Goal: Task Accomplishment & Management: Manage account settings

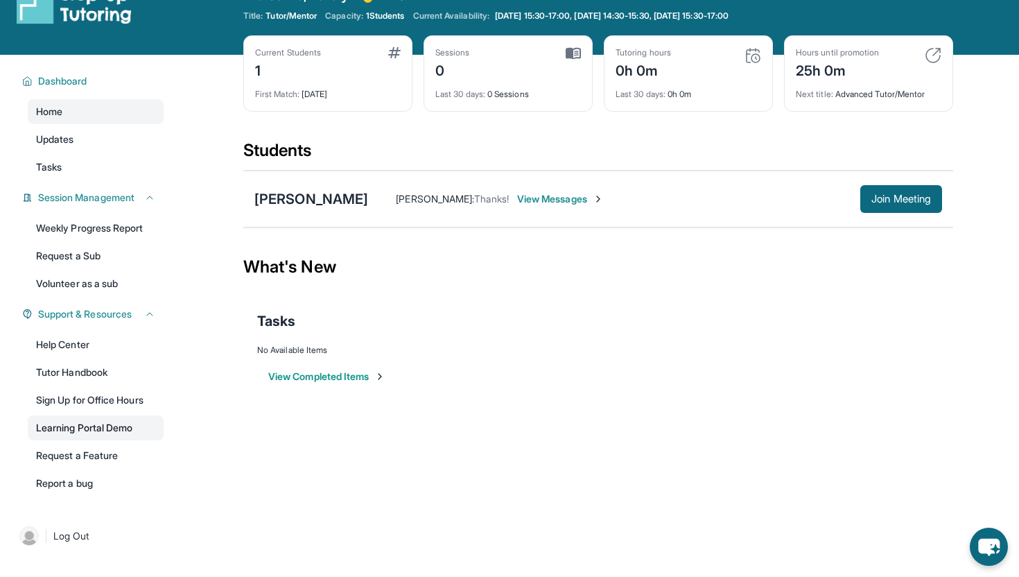
scroll to position [35, 0]
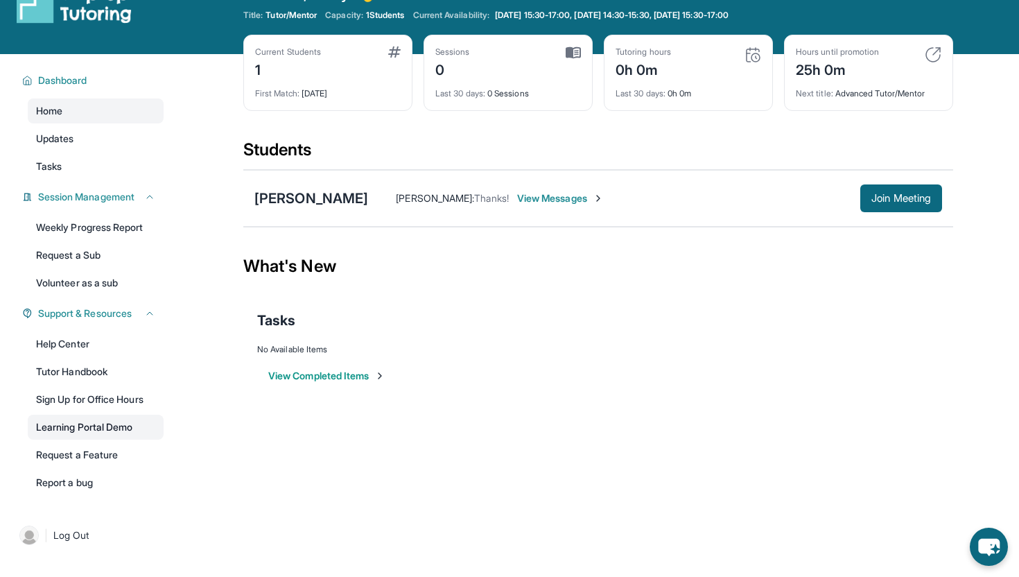
click at [94, 431] on link "Learning Portal Demo" at bounding box center [96, 426] width 136 height 25
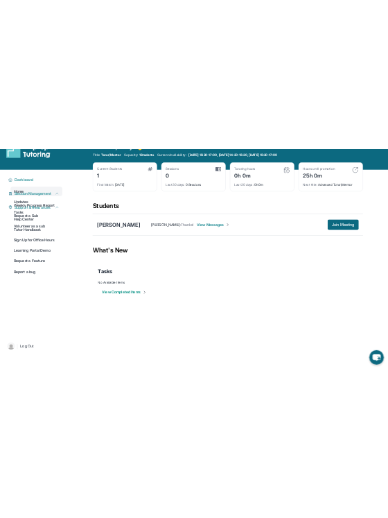
scroll to position [0, 0]
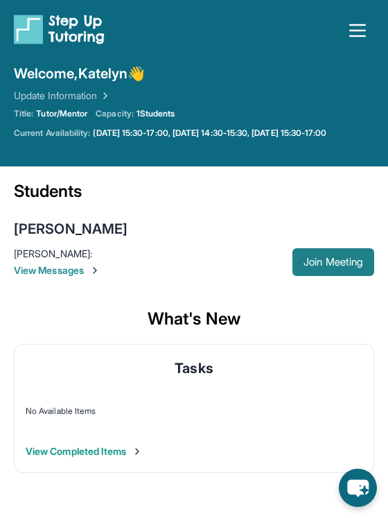
click at [306, 270] on button "Join Meeting" at bounding box center [333, 262] width 82 height 28
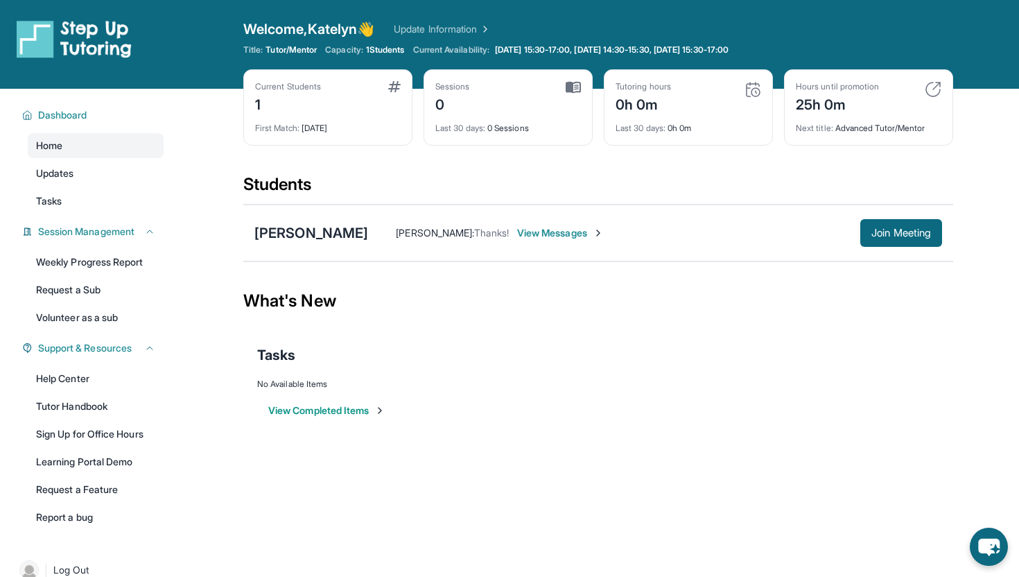
click at [517, 234] on span "View Messages" at bounding box center [560, 233] width 87 height 14
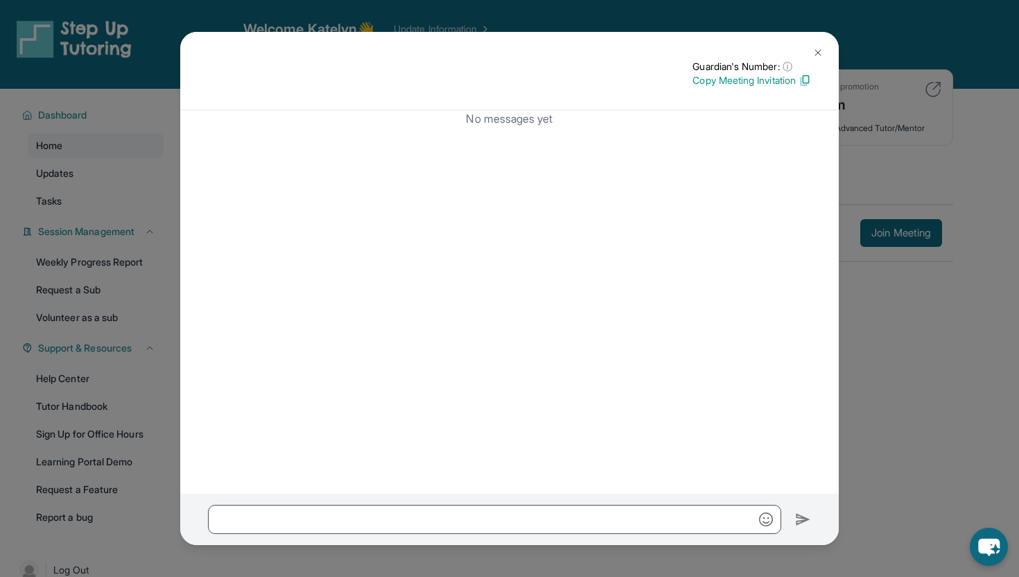
click at [816, 42] on button at bounding box center [818, 53] width 28 height 28
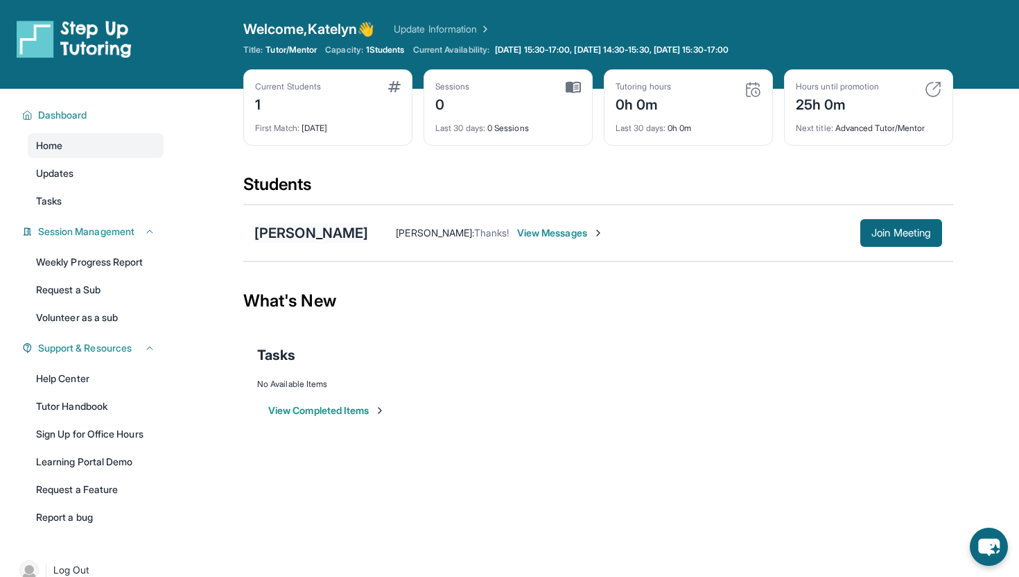
click at [288, 228] on div "[PERSON_NAME]" at bounding box center [311, 232] width 114 height 19
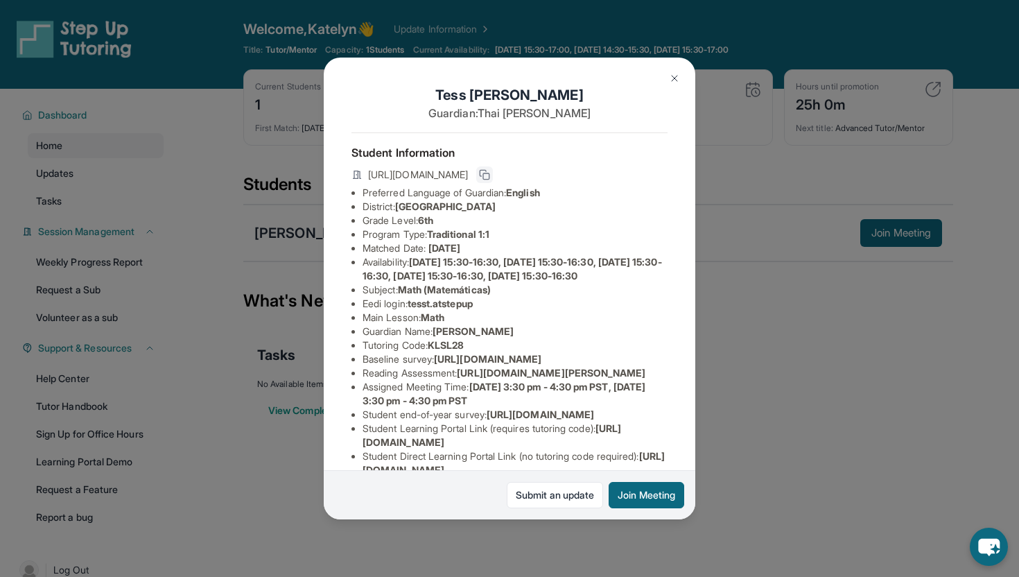
click at [489, 173] on rect at bounding box center [486, 176] width 6 height 6
click at [468, 175] on span "[URL][DOMAIN_NAME]" at bounding box center [418, 175] width 100 height 14
click at [514, 166] on div "[URL][DOMAIN_NAME]" at bounding box center [509, 175] width 316 height 19
click at [466, 173] on span "[URL][DOMAIN_NAME]" at bounding box center [418, 175] width 100 height 14
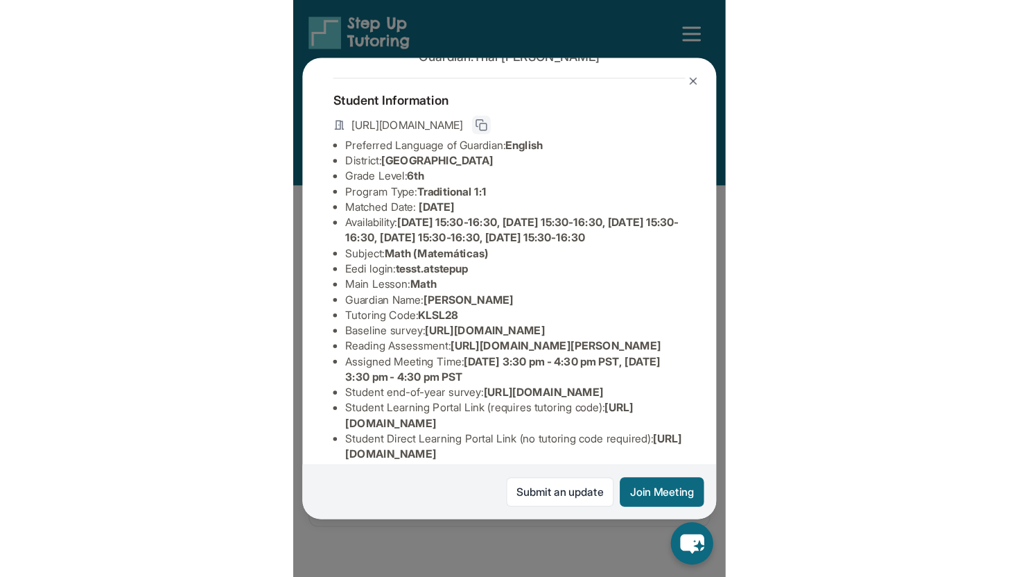
scroll to position [75, 0]
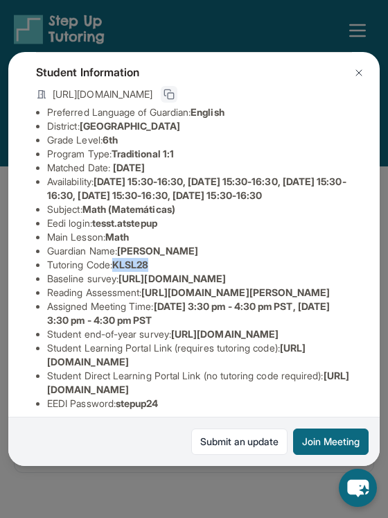
drag, startPoint x: 121, startPoint y: 276, endPoint x: 161, endPoint y: 281, distance: 41.2
click at [161, 272] on li "Tutoring Code : KLSL28" at bounding box center [199, 265] width 305 height 14
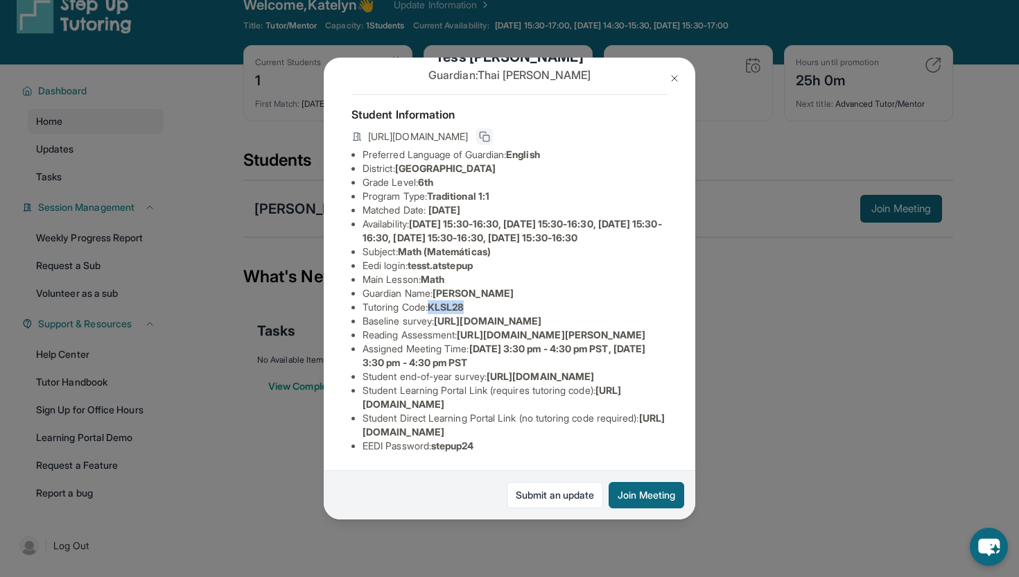
scroll to position [177, 16]
click at [496, 406] on span "[URL][DOMAIN_NAME]" at bounding box center [491, 397] width 259 height 26
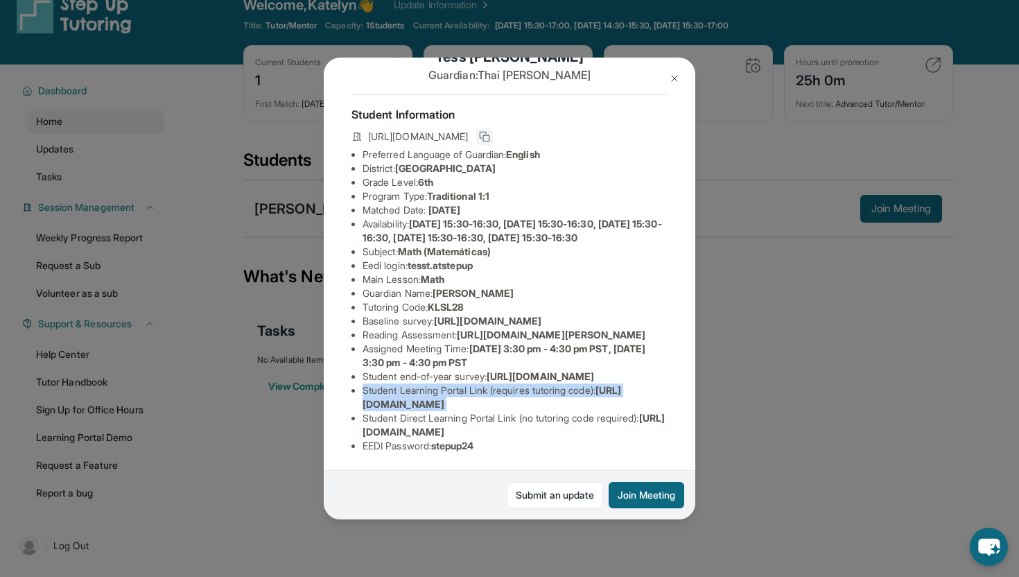
click at [496, 406] on span "[URL][DOMAIN_NAME]" at bounding box center [491, 397] width 259 height 26
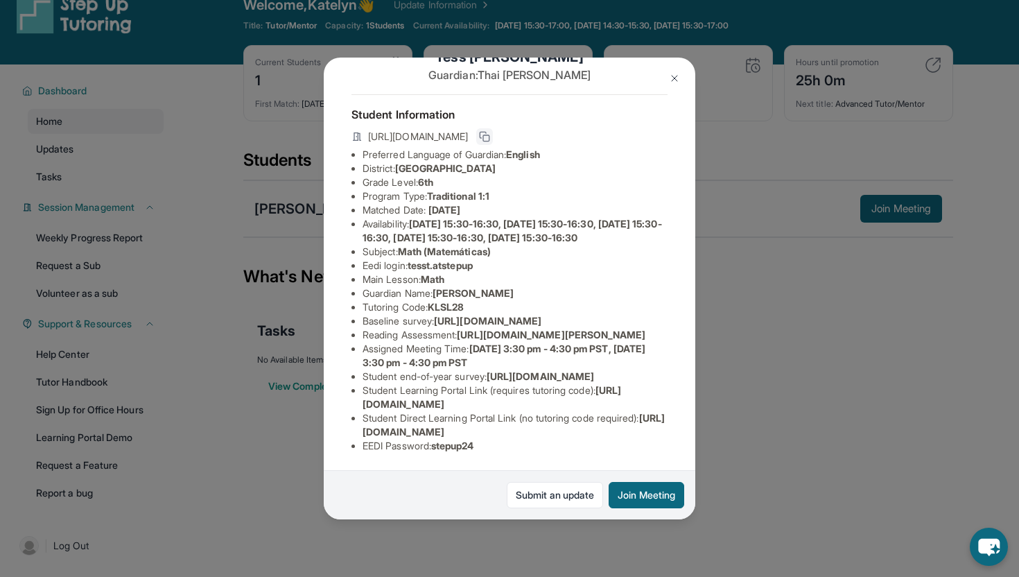
click at [493, 436] on span "[URL][DOMAIN_NAME]" at bounding box center [513, 425] width 302 height 26
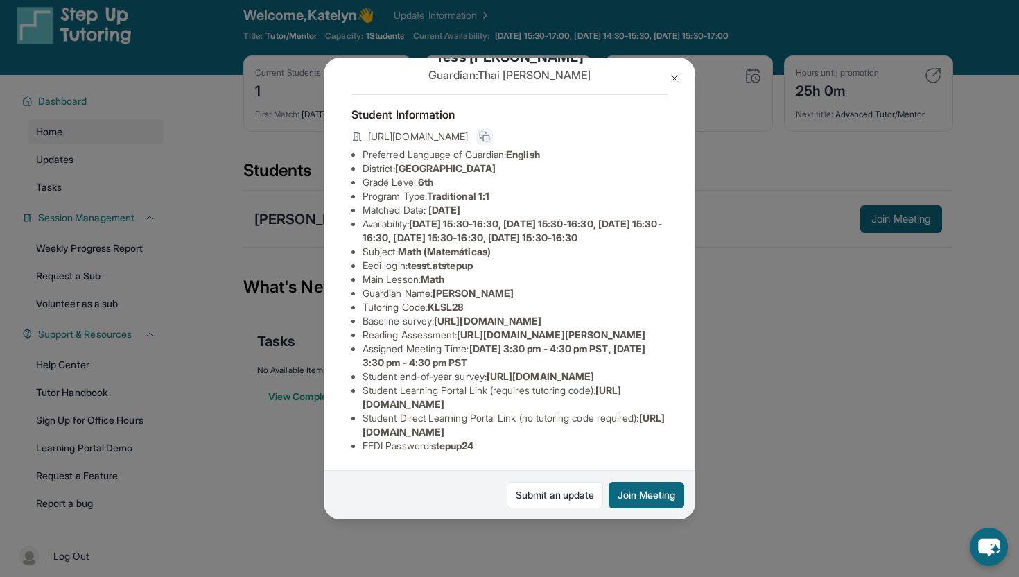
scroll to position [54, 0]
click at [665, 82] on button at bounding box center [675, 78] width 28 height 28
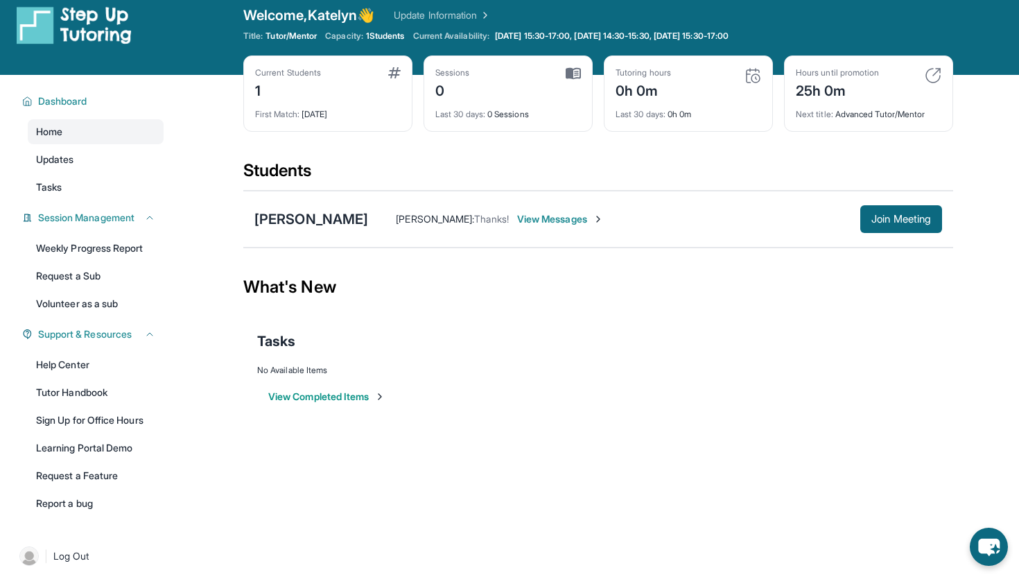
click at [517, 218] on span "View Messages" at bounding box center [560, 219] width 87 height 14
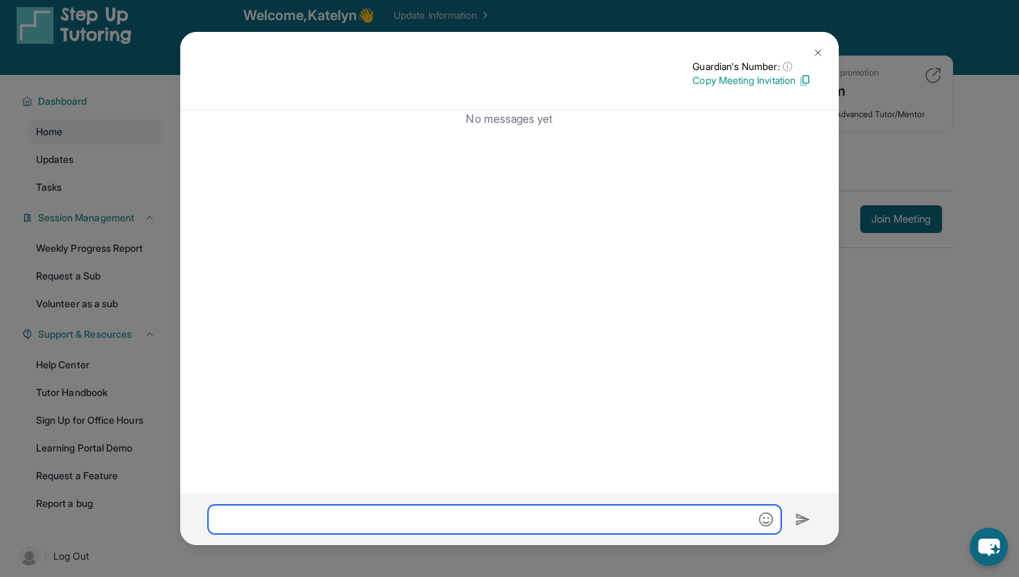
click at [410, 523] on input "text" at bounding box center [494, 519] width 573 height 29
type input "*"
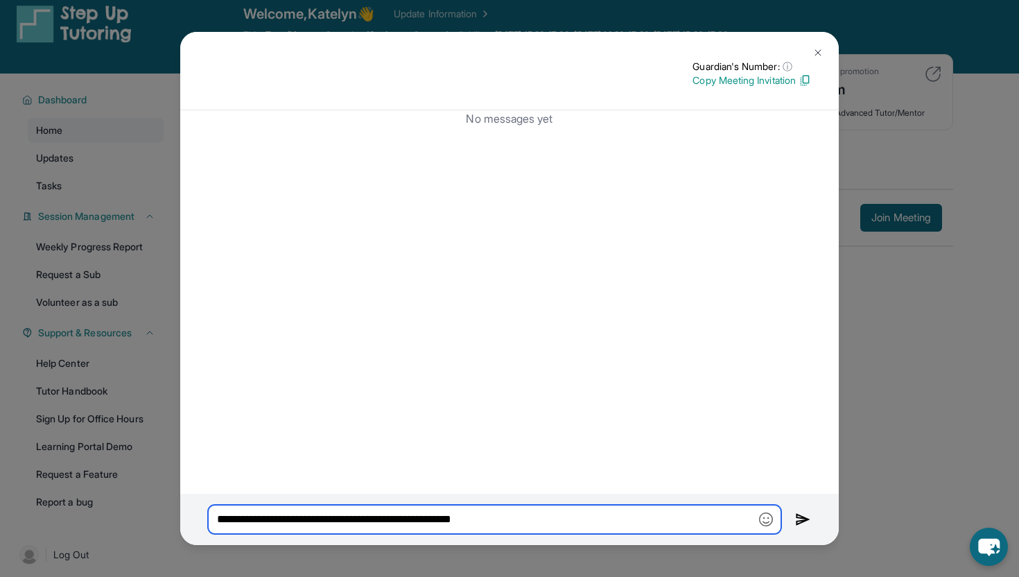
type input "**********"
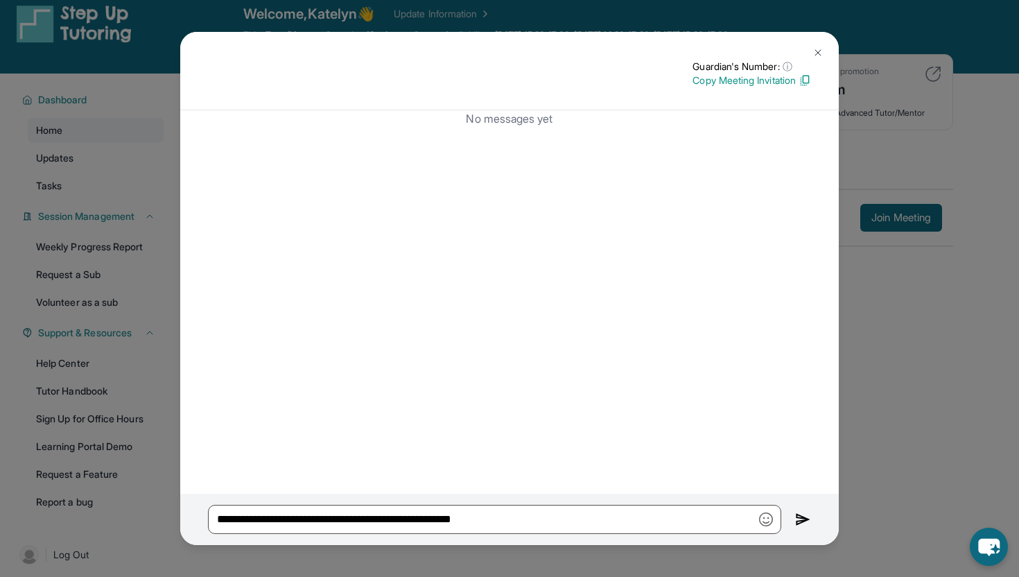
click at [803, 523] on img at bounding box center [803, 519] width 16 height 17
click at [799, 518] on img at bounding box center [803, 519] width 16 height 17
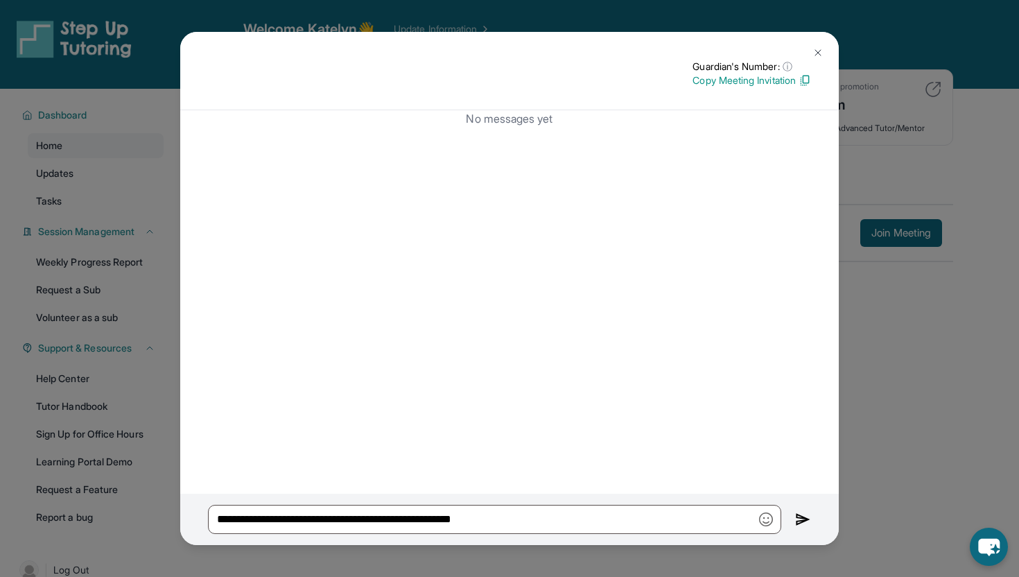
click at [826, 54] on button at bounding box center [818, 53] width 28 height 28
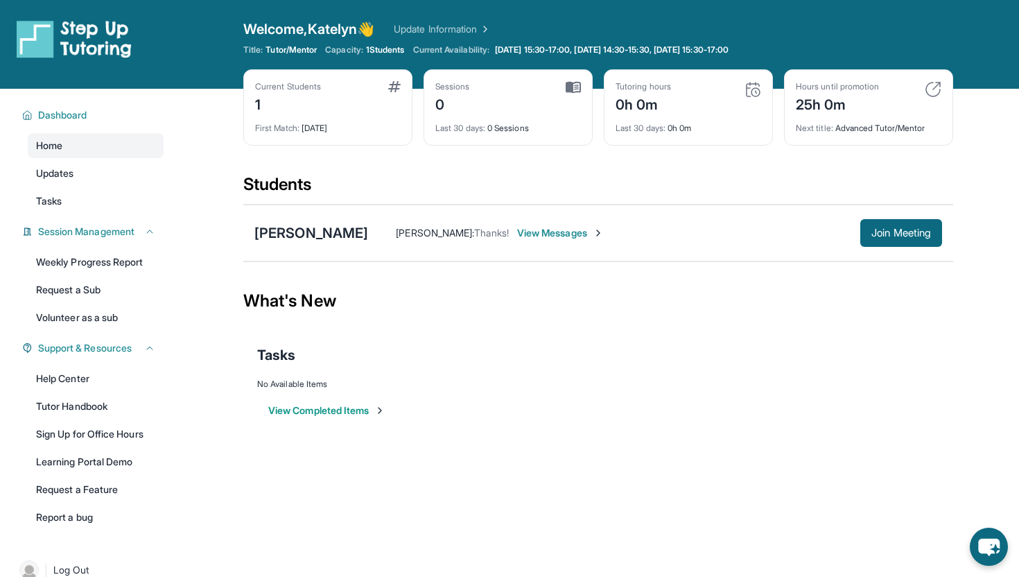
click at [83, 213] on div "Dashboard Home Updates Tasks Session Management Weekly Progress Report Request …" at bounding box center [88, 315] width 177 height 452
click at [82, 201] on link "Tasks" at bounding box center [96, 201] width 136 height 25
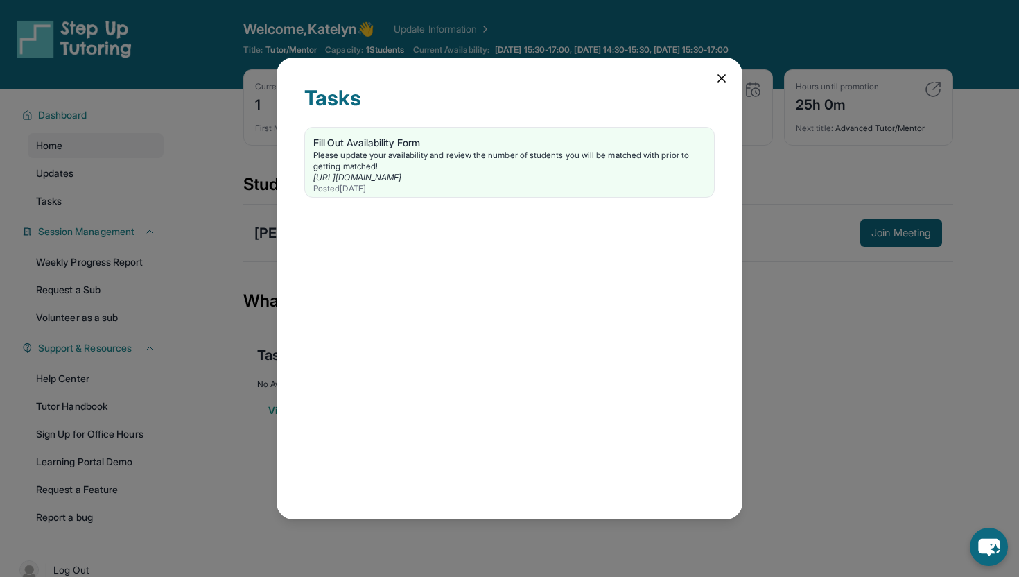
click at [730, 69] on div "Tasks Fill Out Availability Form Please update your availability and review the…" at bounding box center [510, 289] width 466 height 462
click at [725, 71] on icon at bounding box center [722, 78] width 14 height 14
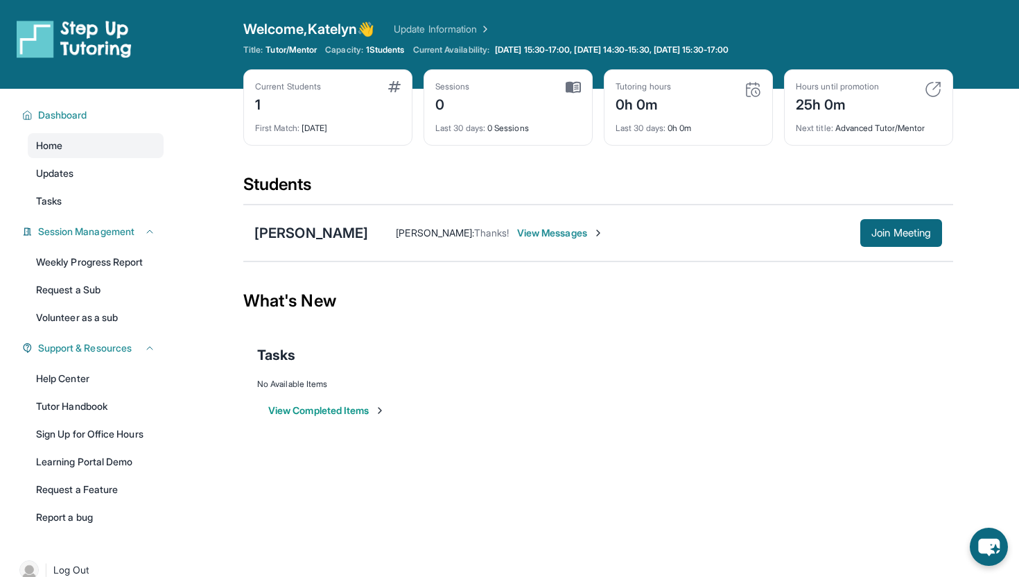
click at [383, 241] on div "[PERSON_NAME] : Thanks! View Messages Join Meeting" at bounding box center [655, 233] width 574 height 28
click at [396, 233] on span "[PERSON_NAME] :" at bounding box center [435, 233] width 78 height 12
click at [474, 236] on span "Thanks!" at bounding box center [491, 233] width 35 height 12
click at [517, 236] on span "View Messages" at bounding box center [560, 233] width 87 height 14
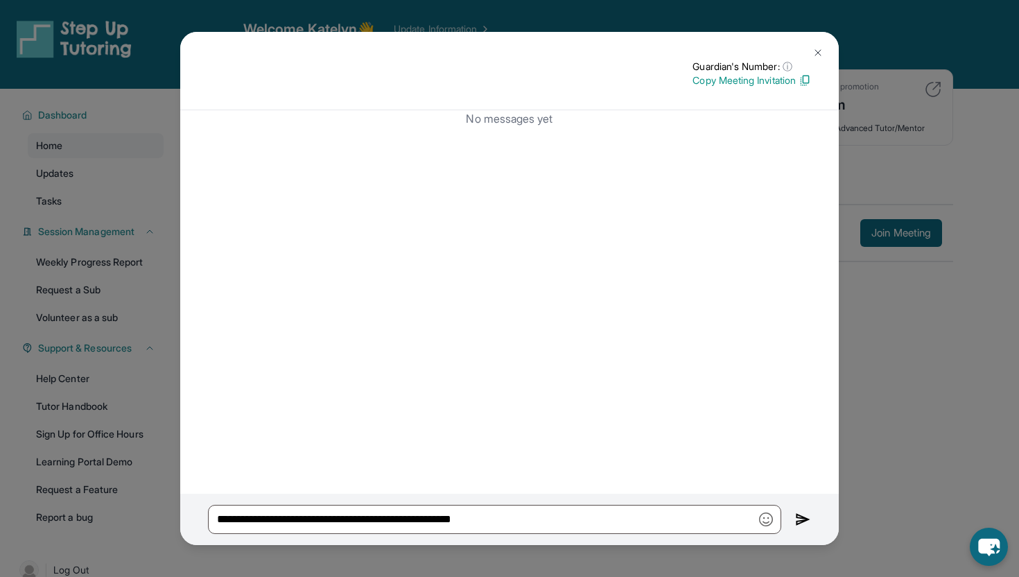
click at [815, 53] on img at bounding box center [817, 52] width 11 height 11
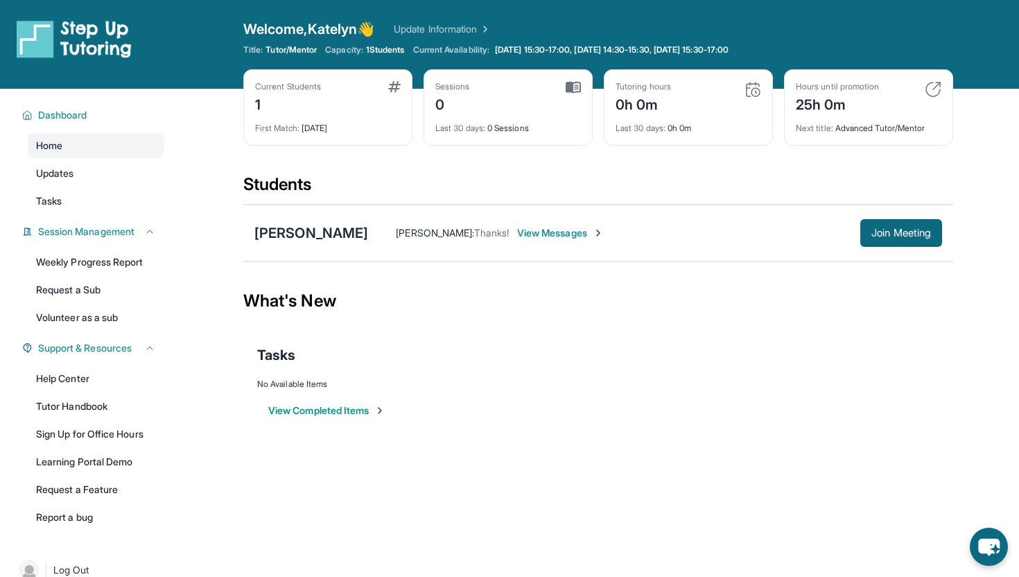
click at [396, 227] on span "[PERSON_NAME] :" at bounding box center [435, 233] width 78 height 12
click at [396, 232] on span "[PERSON_NAME] :" at bounding box center [435, 233] width 78 height 12
click at [284, 236] on div "[PERSON_NAME]" at bounding box center [311, 232] width 114 height 19
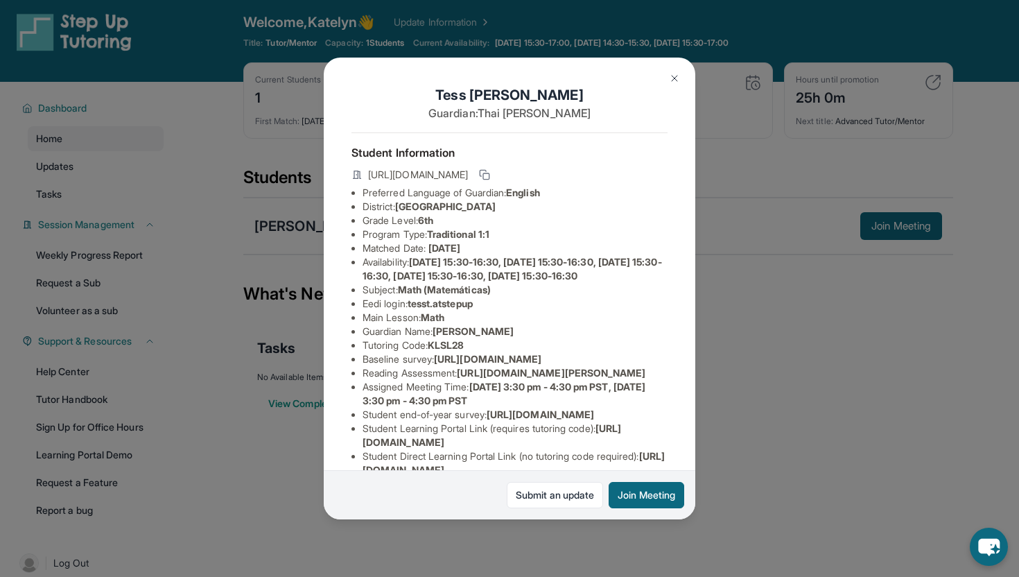
click at [670, 86] on button at bounding box center [675, 78] width 28 height 28
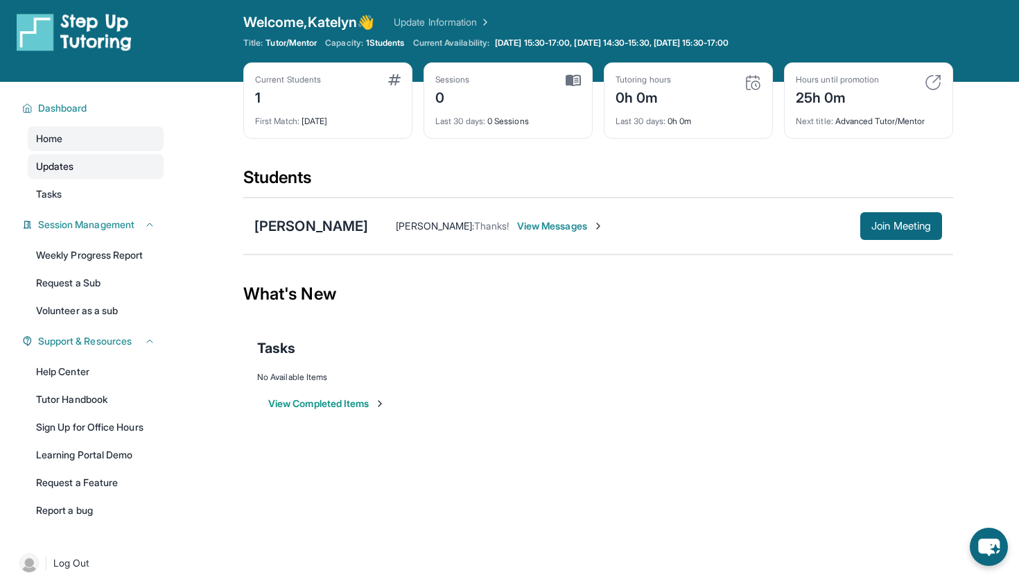
click at [63, 165] on span "Updates" at bounding box center [55, 166] width 38 height 14
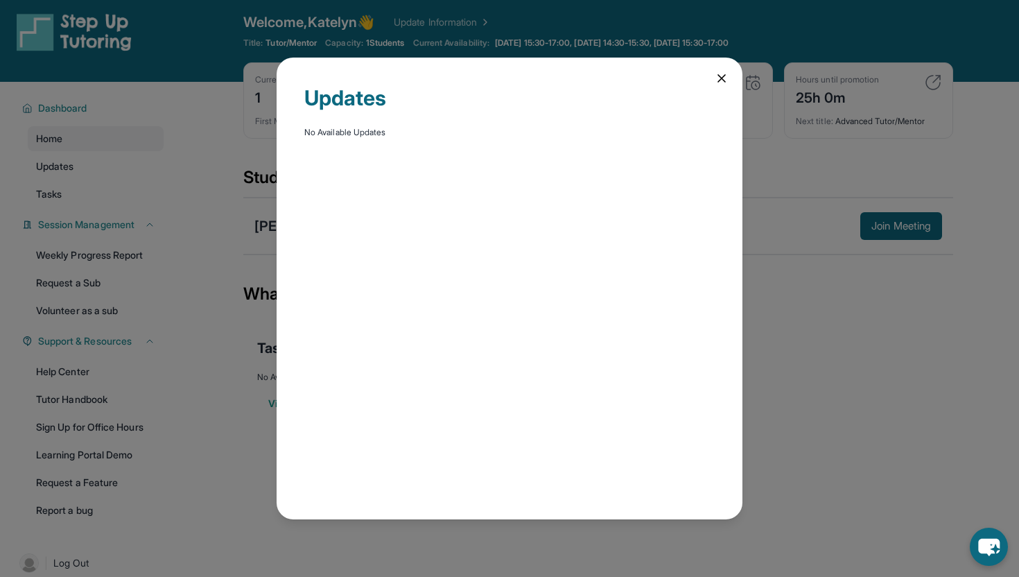
click at [64, 184] on div "Updates No Available Updates" at bounding box center [509, 288] width 1019 height 577
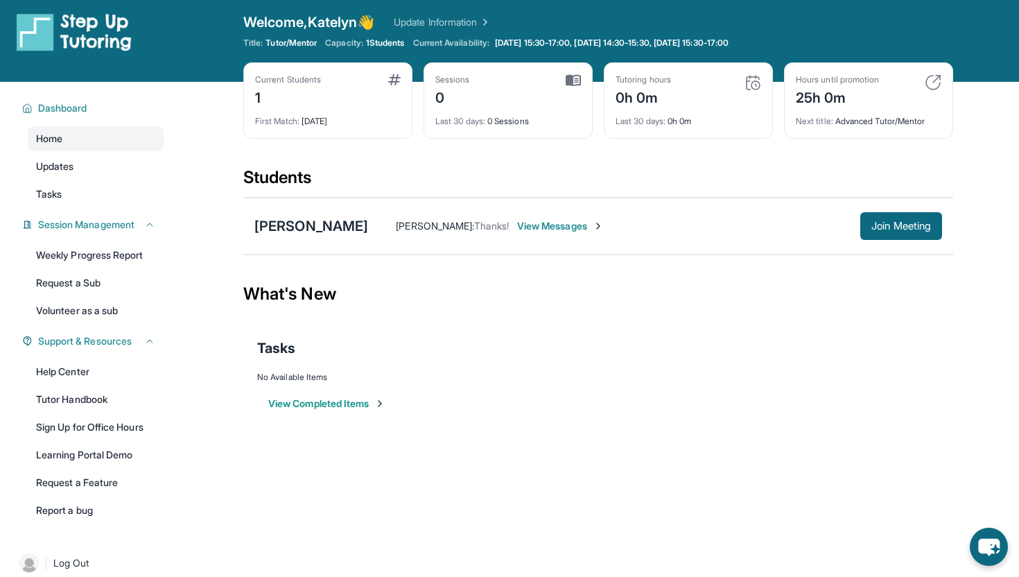
click at [64, 184] on link "Tasks" at bounding box center [96, 194] width 136 height 25
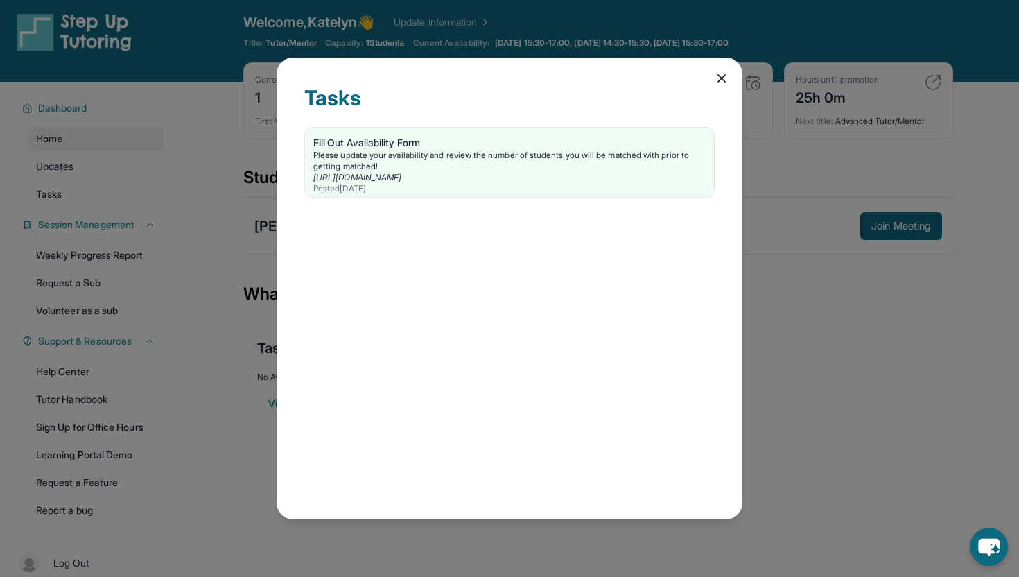
click at [73, 139] on div "Tasks Fill Out Availability Form Please update your availability and review the…" at bounding box center [509, 288] width 1019 height 577
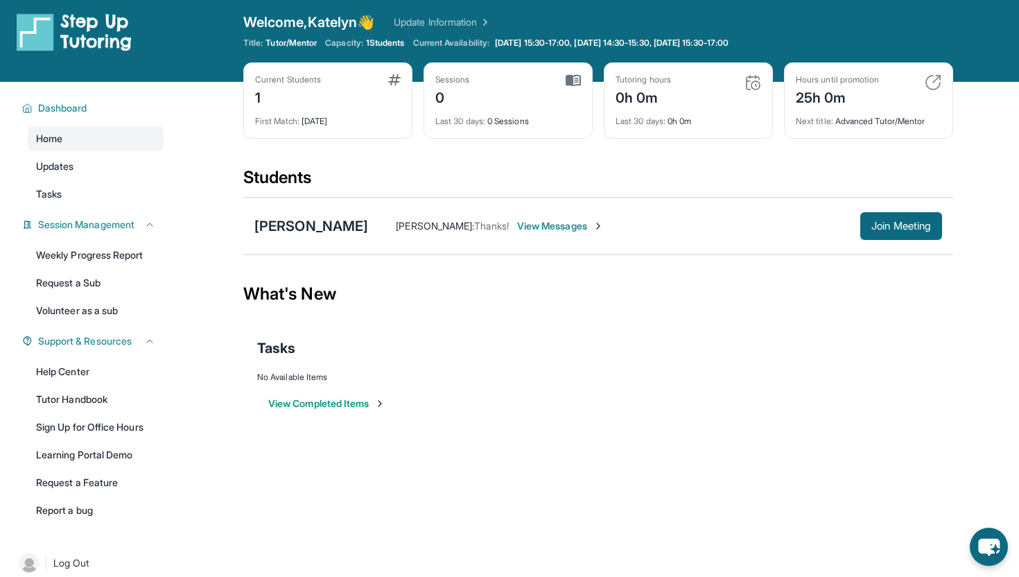
click at [396, 225] on span "[PERSON_NAME] :" at bounding box center [435, 226] width 78 height 12
click at [302, 232] on div "[PERSON_NAME]" at bounding box center [311, 225] width 114 height 19
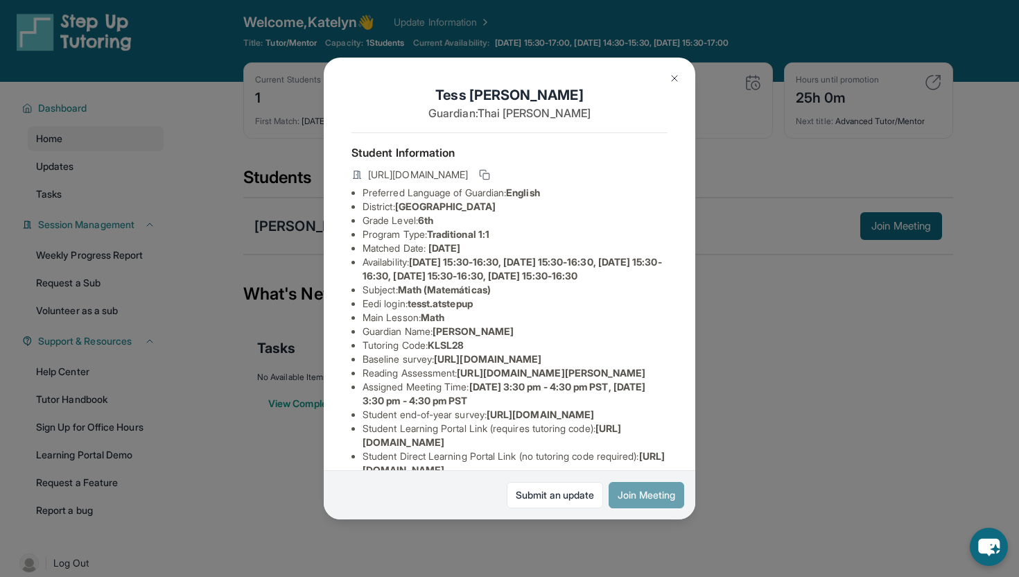
click at [630, 500] on button "Join Meeting" at bounding box center [647, 495] width 76 height 26
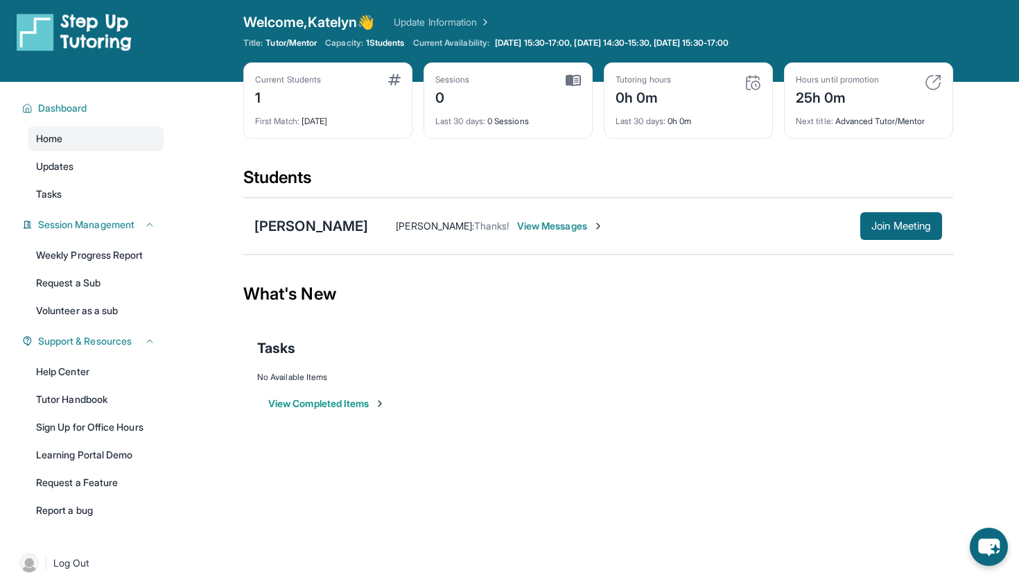
click at [474, 228] on span "Thanks!" at bounding box center [491, 226] width 35 height 12
click at [517, 232] on span "View Messages" at bounding box center [560, 226] width 87 height 14
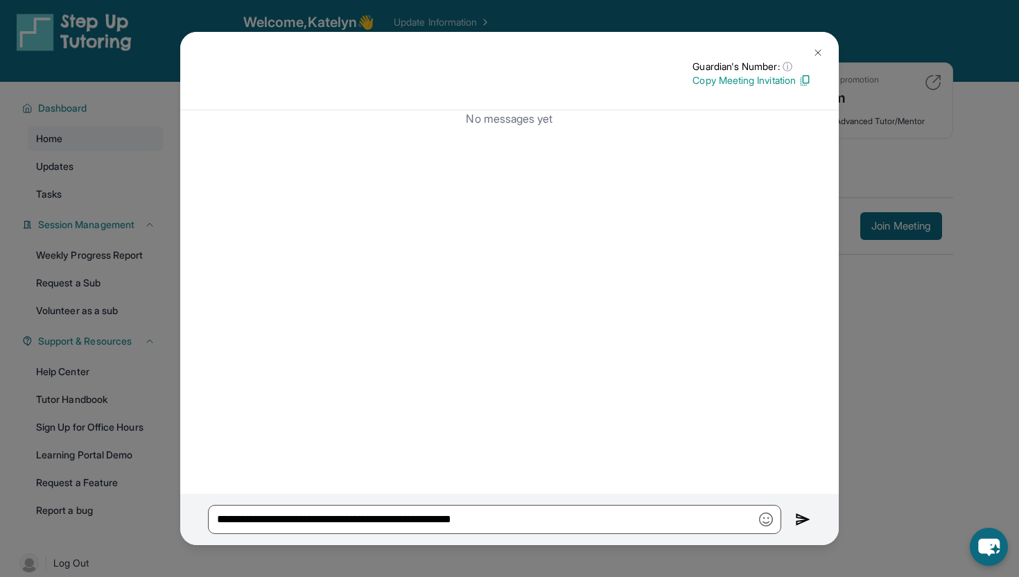
click at [816, 53] on img at bounding box center [817, 52] width 11 height 11
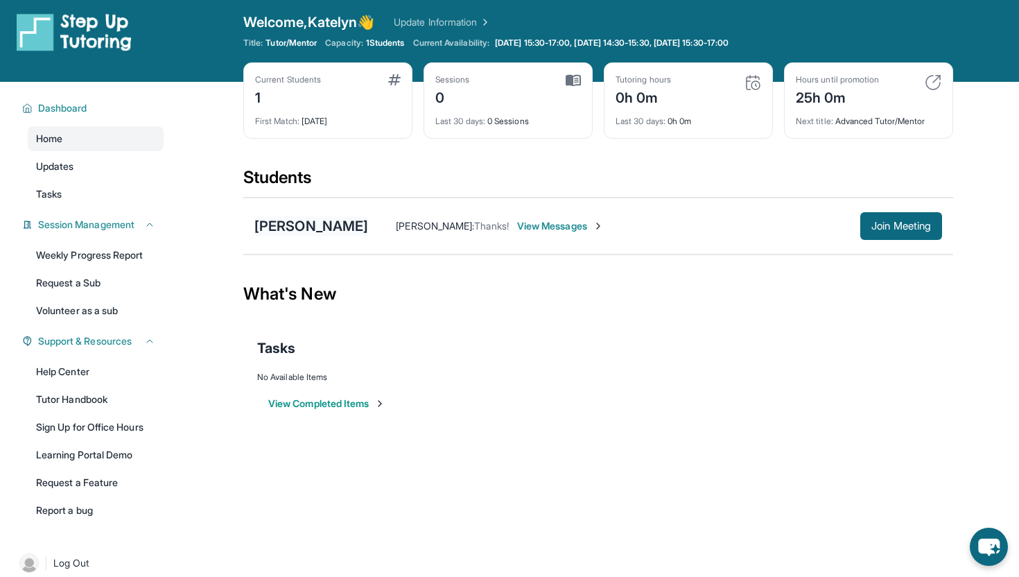
click at [302, 227] on div "[PERSON_NAME]" at bounding box center [311, 225] width 114 height 19
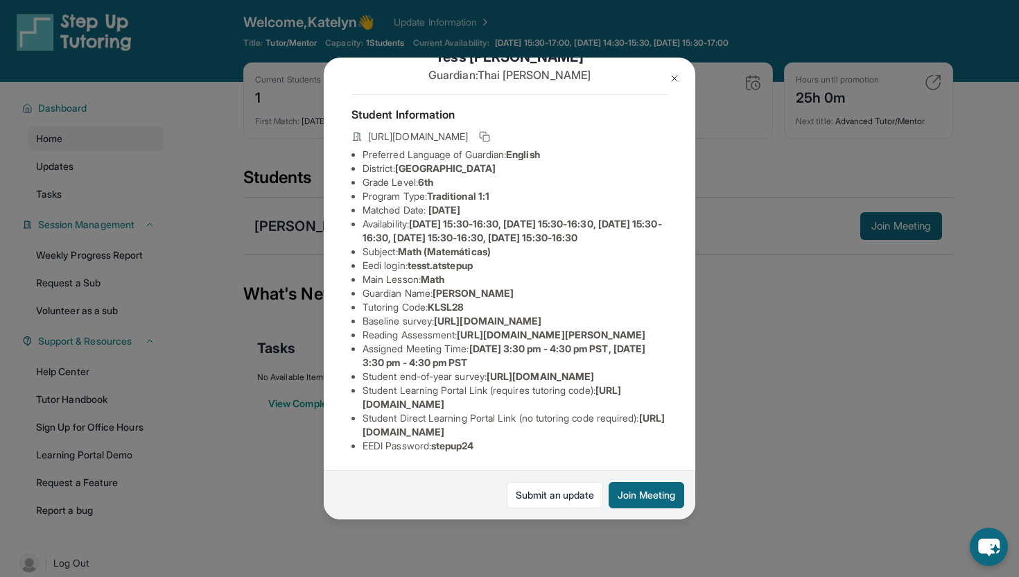
scroll to position [91, 0]
click at [434, 315] on span "[URL][DOMAIN_NAME]" at bounding box center [487, 321] width 107 height 12
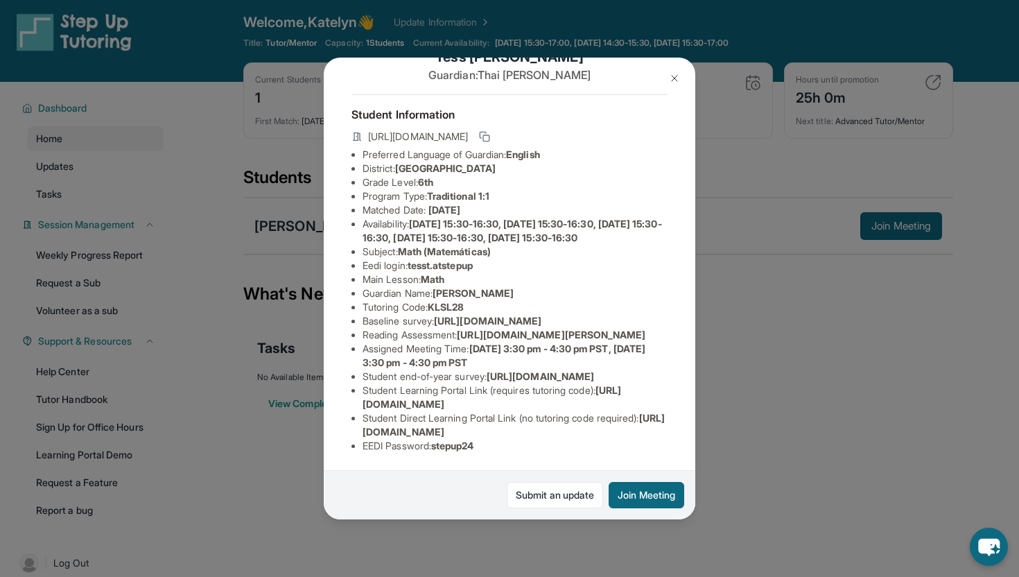
drag, startPoint x: 361, startPoint y: 294, endPoint x: 543, endPoint y: 312, distance: 182.5
click at [543, 312] on ul "Preferred Language of Guardian: English District: [GEOGRAPHIC_DATA] Grade Level…" at bounding box center [509, 300] width 316 height 305
copy span "[URL][DOMAIN_NAME]"
click at [434, 314] on li "Baseline survey : [URL][DOMAIN_NAME]" at bounding box center [514, 321] width 305 height 14
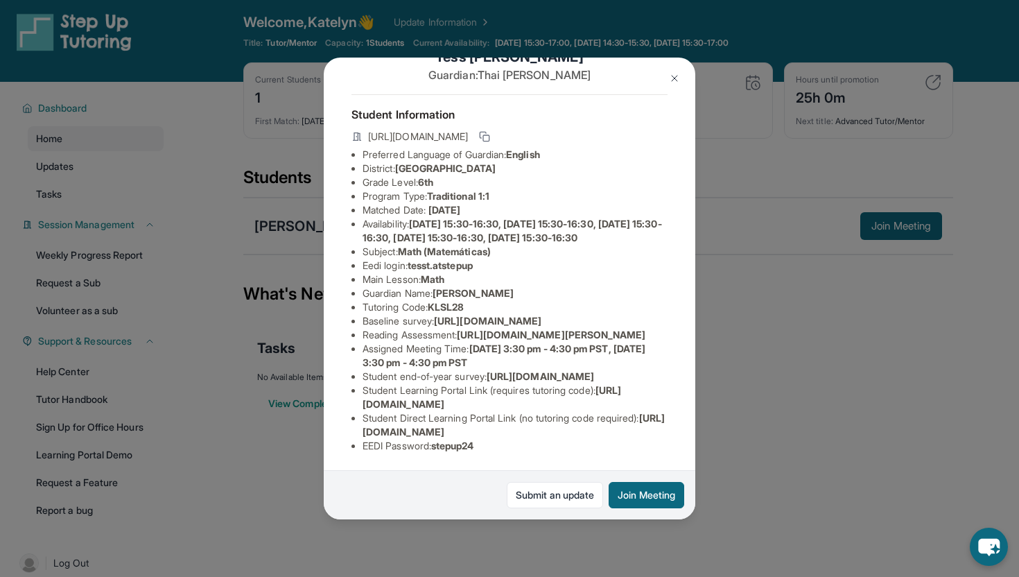
drag, startPoint x: 364, startPoint y: 294, endPoint x: 704, endPoint y: 326, distance: 341.9
click at [704, 326] on div "[PERSON_NAME] Guardian: [PERSON_NAME] Student Information [URL][DOMAIN_NAME] Pr…" at bounding box center [509, 288] width 1019 height 577
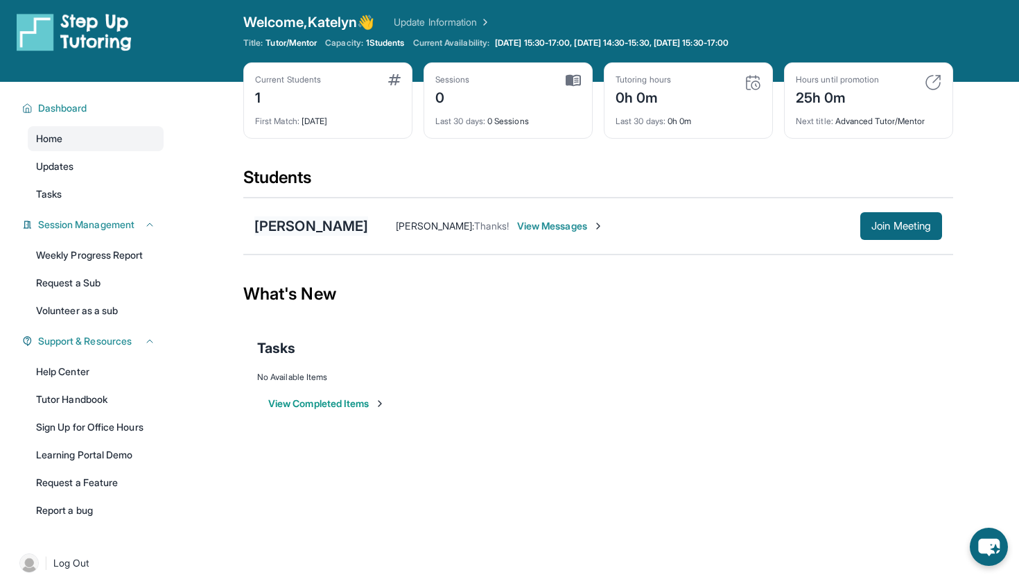
click at [292, 220] on div "[PERSON_NAME]" at bounding box center [311, 225] width 114 height 19
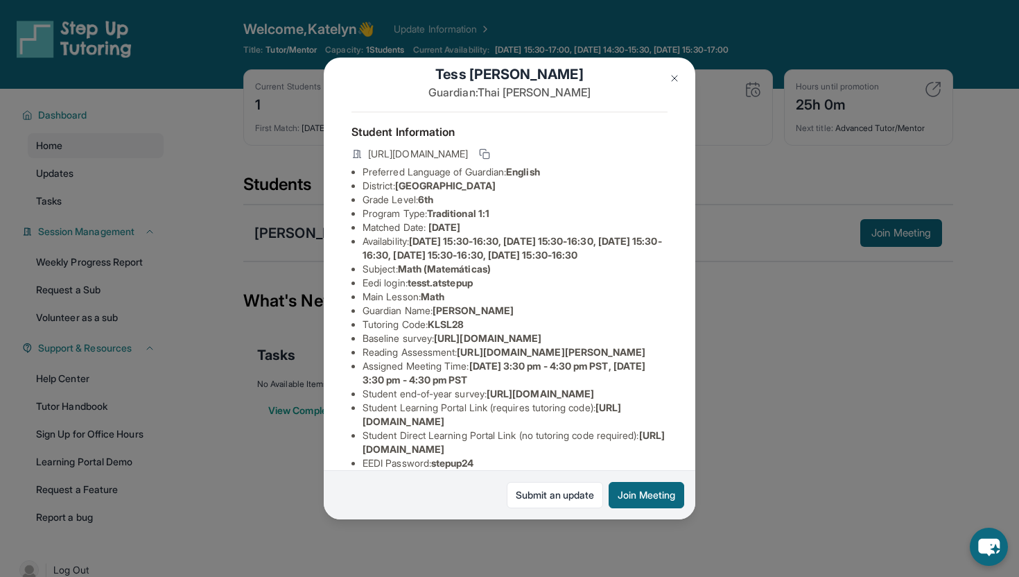
scroll to position [16, 0]
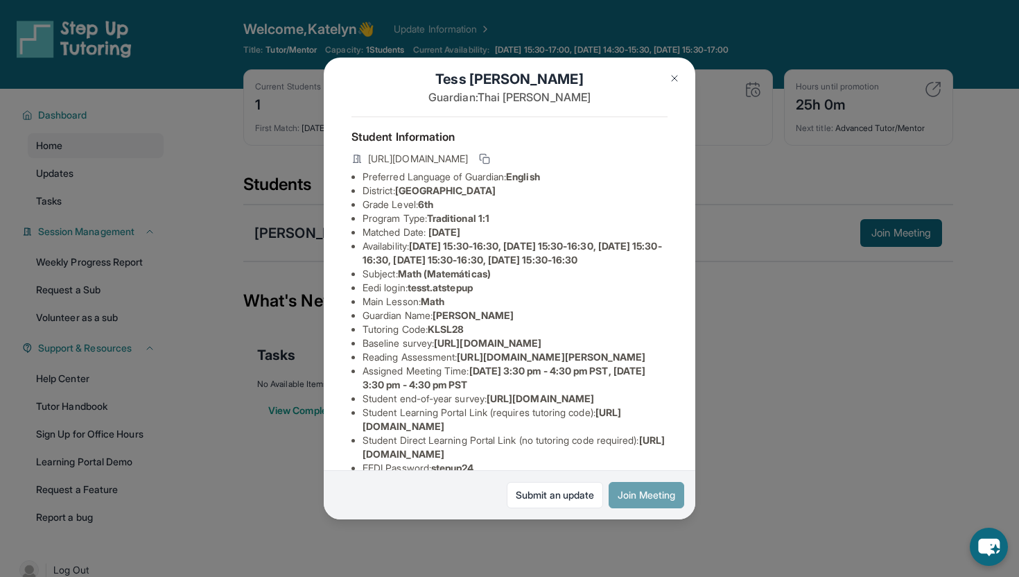
click at [625, 493] on button "Join Meeting" at bounding box center [647, 495] width 76 height 26
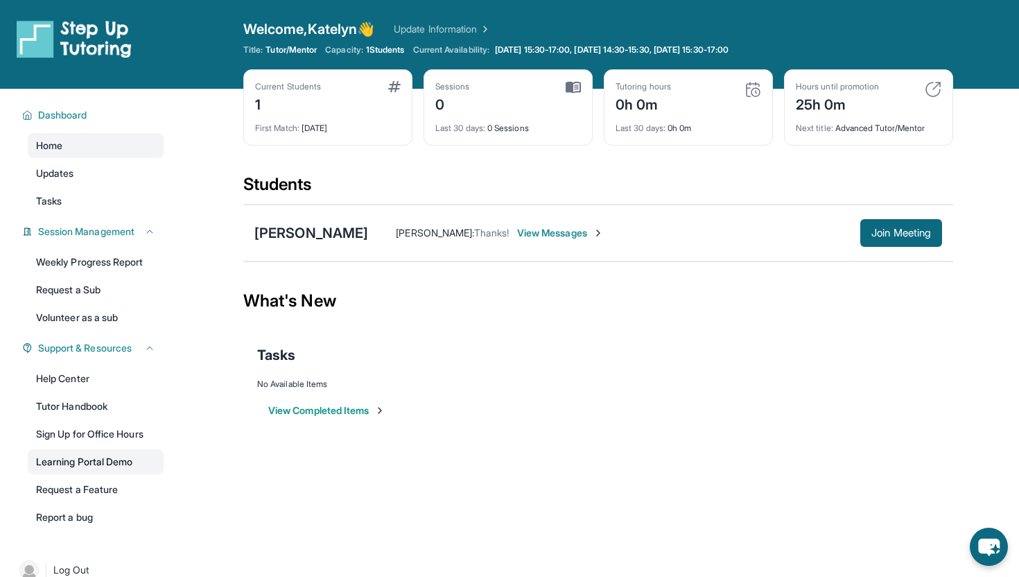
click at [98, 460] on link "Learning Portal Demo" at bounding box center [96, 461] width 136 height 25
click at [134, 231] on span "Session Management" at bounding box center [86, 232] width 96 height 14
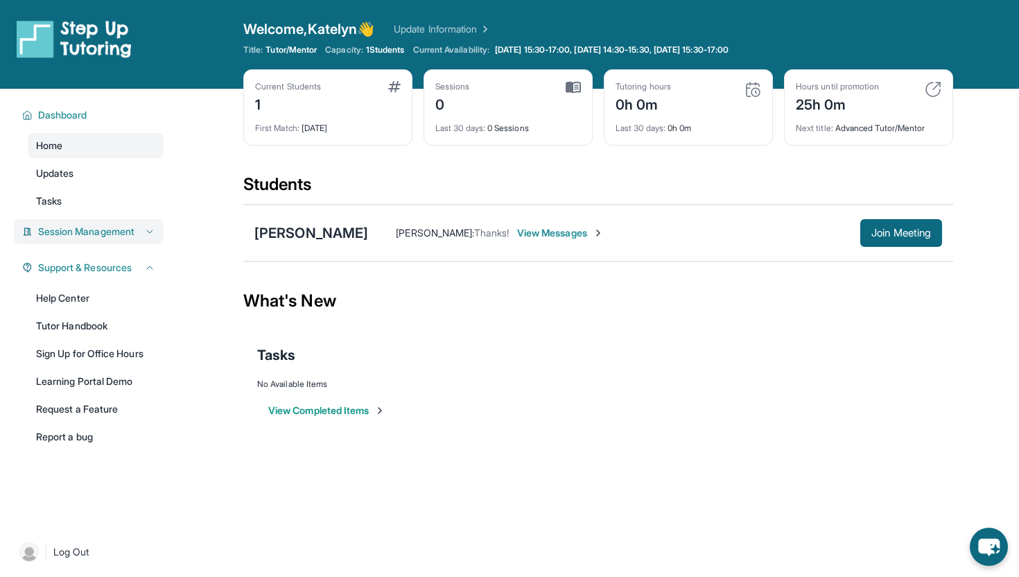
click at [134, 231] on span "Session Management" at bounding box center [86, 232] width 96 height 14
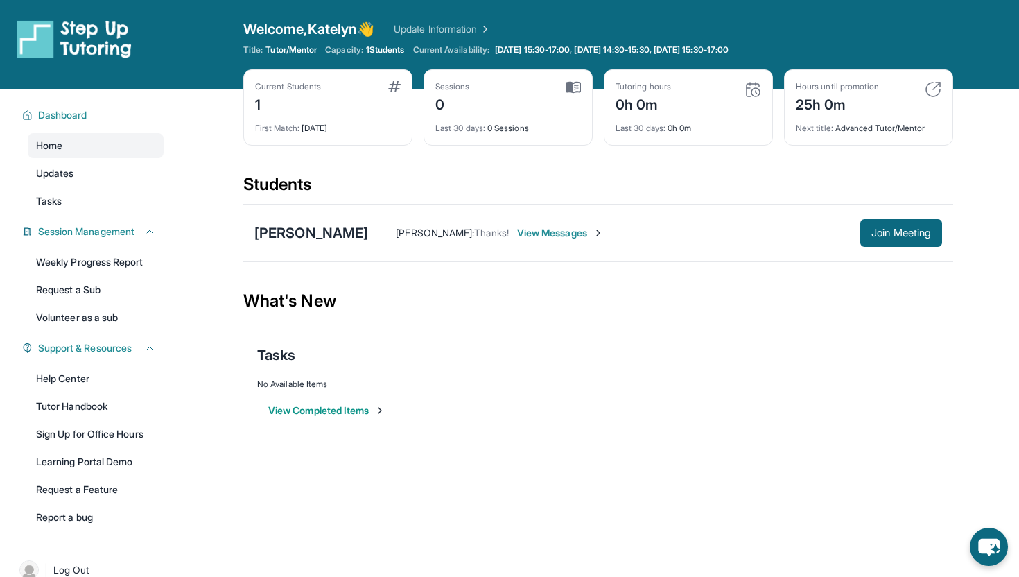
click at [356, 416] on button "View Completed Items" at bounding box center [326, 410] width 117 height 14
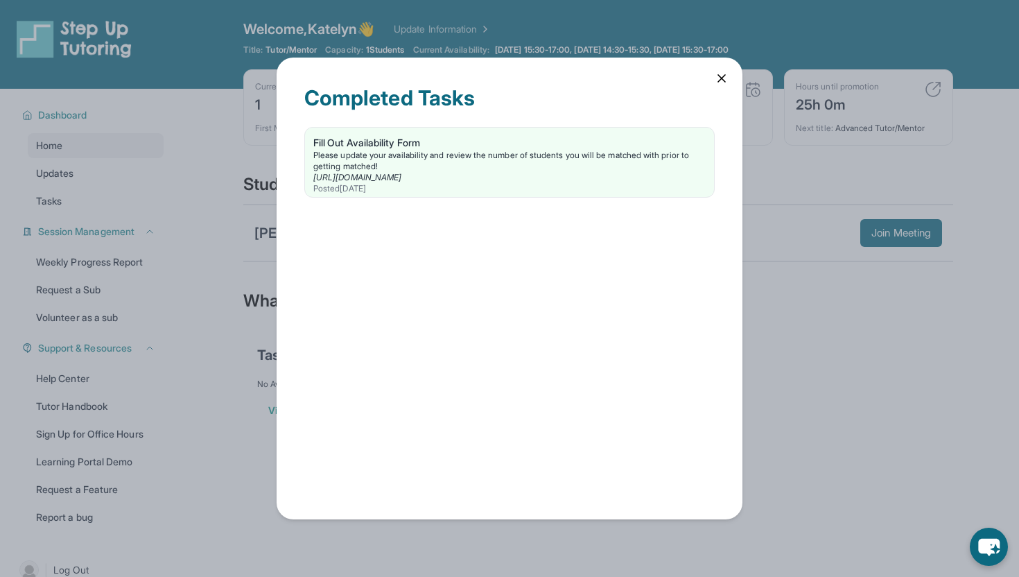
click at [739, 78] on div "Completed Tasks Fill Out Availability Form Please update your availability and …" at bounding box center [510, 289] width 466 height 462
click at [720, 78] on icon at bounding box center [721, 78] width 7 height 7
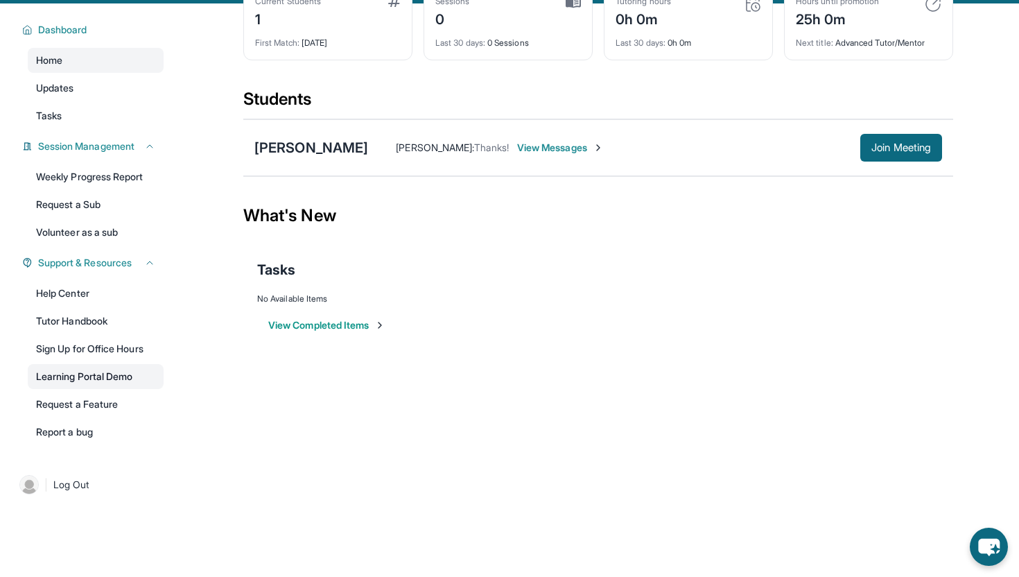
scroll to position [89, 0]
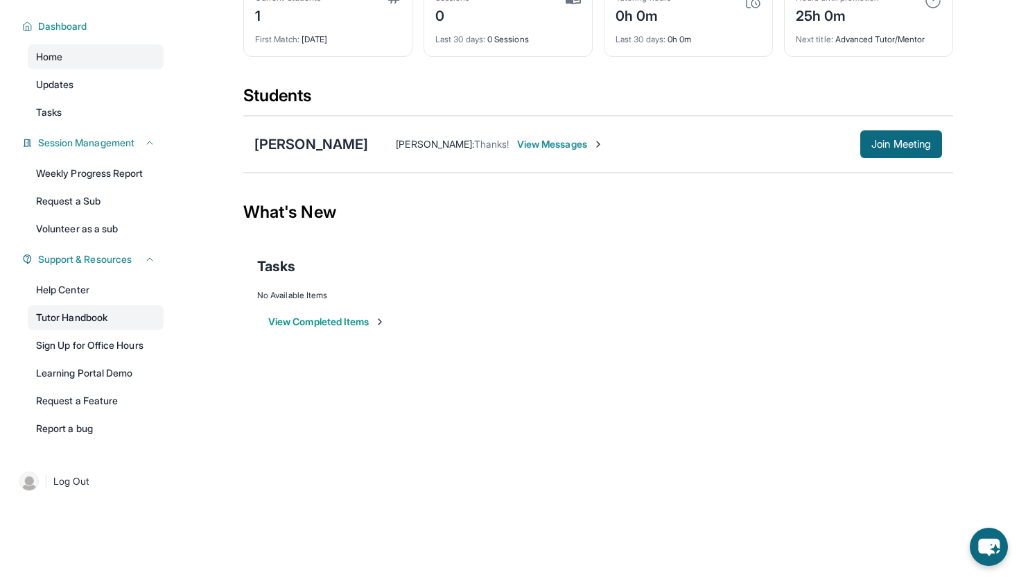
click at [121, 318] on link "Tutor Handbook" at bounding box center [96, 317] width 136 height 25
